Goal: Task Accomplishment & Management: Use online tool/utility

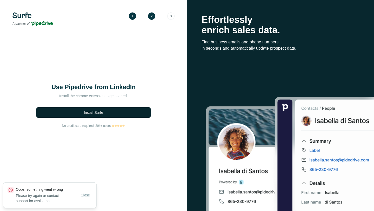
click at [98, 114] on span "Install Surfe" at bounding box center [93, 112] width 19 height 5
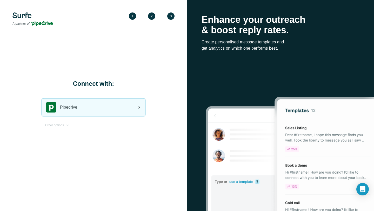
click at [101, 104] on div "Pipedrive" at bounding box center [93, 108] width 103 height 18
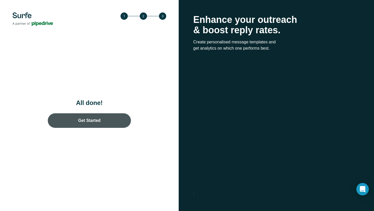
click at [98, 123] on link "Get Started" at bounding box center [89, 120] width 83 height 15
